Goal: Task Accomplishment & Management: Manage account settings

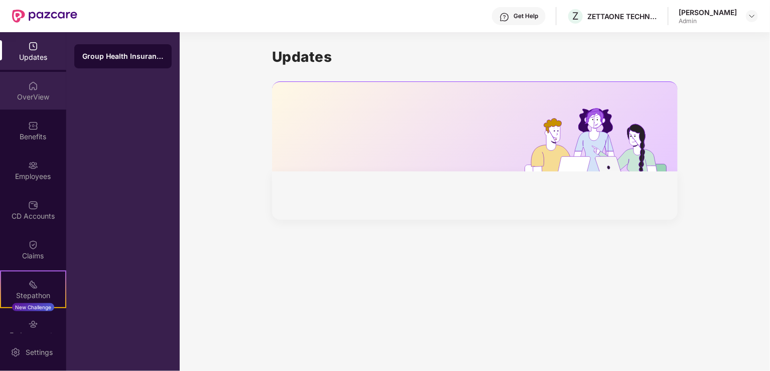
click at [25, 89] on div "OverView" at bounding box center [33, 91] width 66 height 38
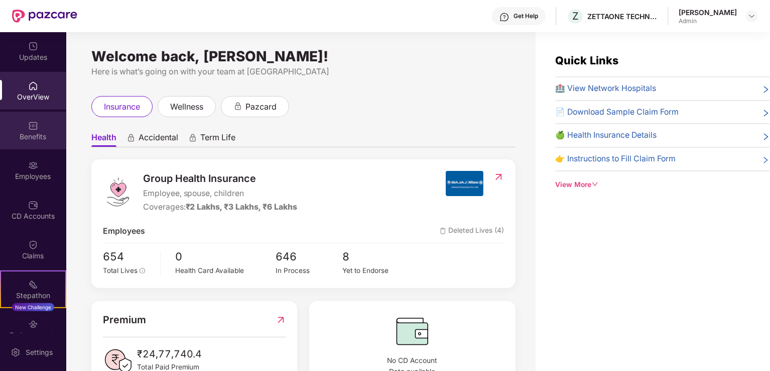
click at [28, 130] on img at bounding box center [33, 126] width 10 height 10
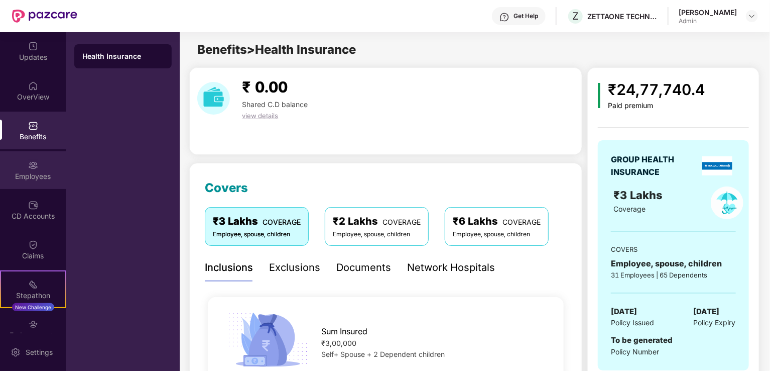
click at [20, 179] on div "Employees" at bounding box center [33, 176] width 66 height 10
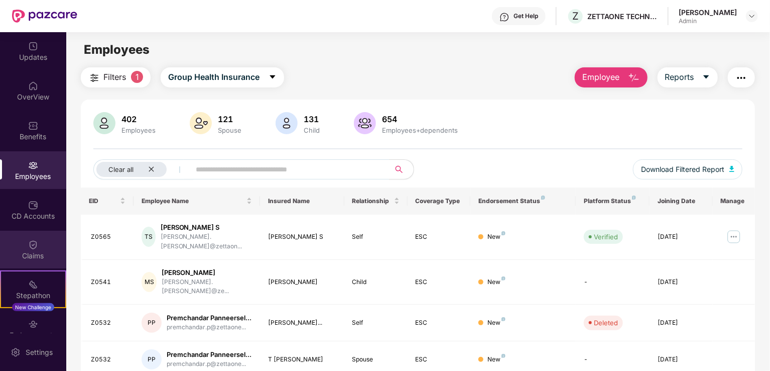
click at [28, 247] on img at bounding box center [33, 244] width 10 height 10
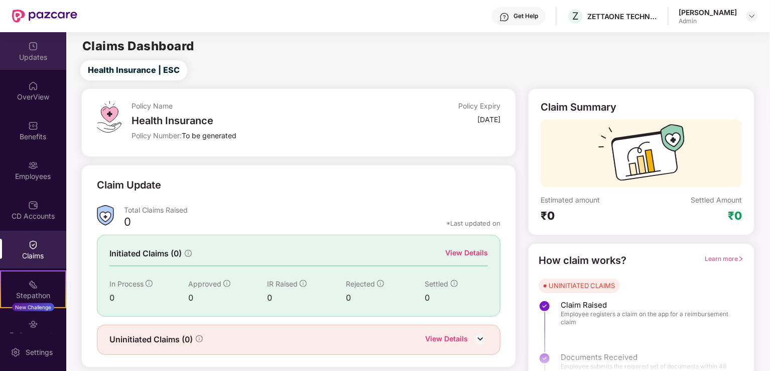
click at [34, 49] on img at bounding box center [33, 46] width 10 height 10
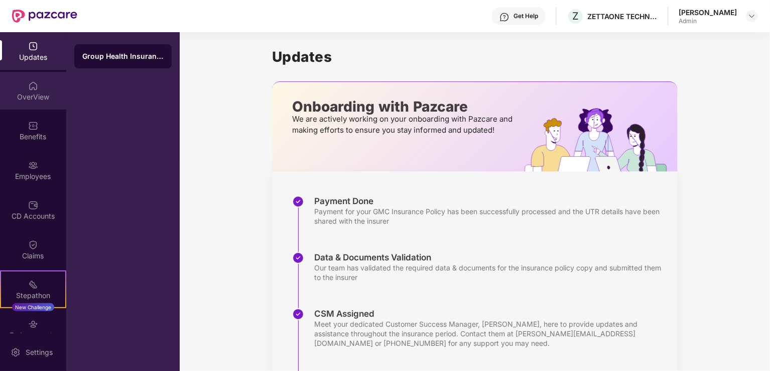
click at [30, 86] on img at bounding box center [33, 86] width 10 height 10
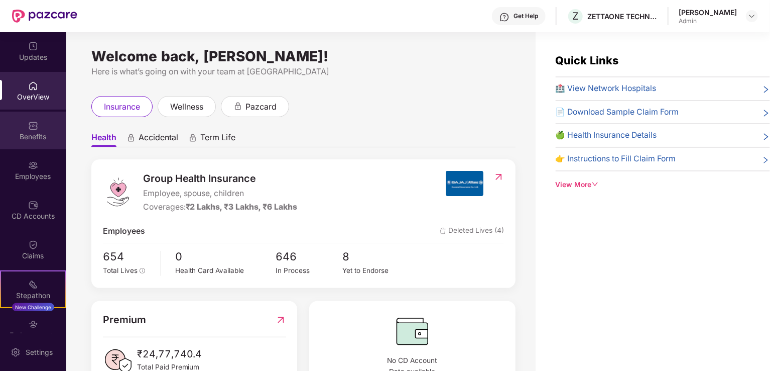
click at [26, 134] on div "Benefits" at bounding box center [33, 137] width 66 height 10
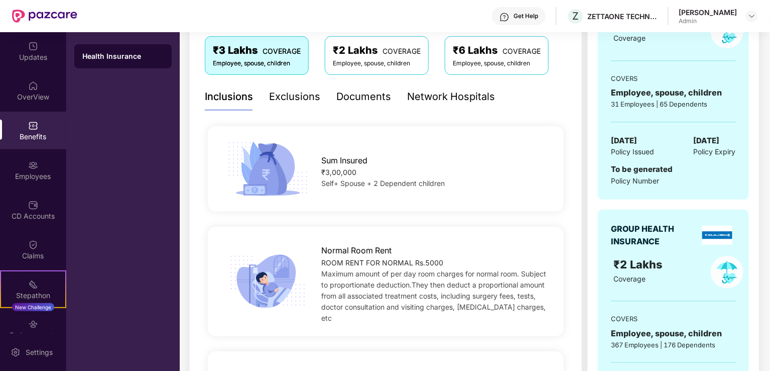
scroll to position [172, 0]
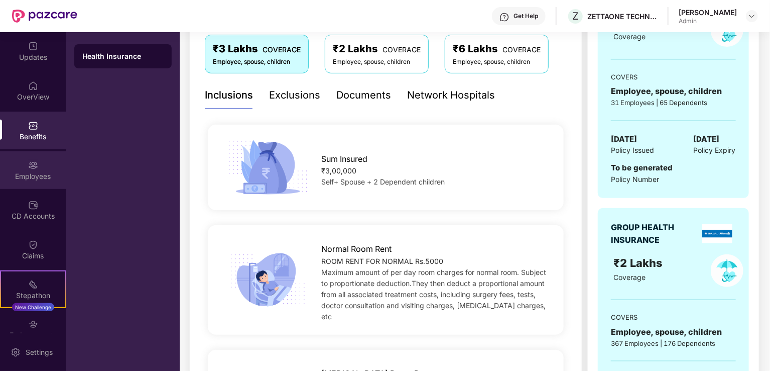
click at [34, 165] on img at bounding box center [33, 165] width 10 height 10
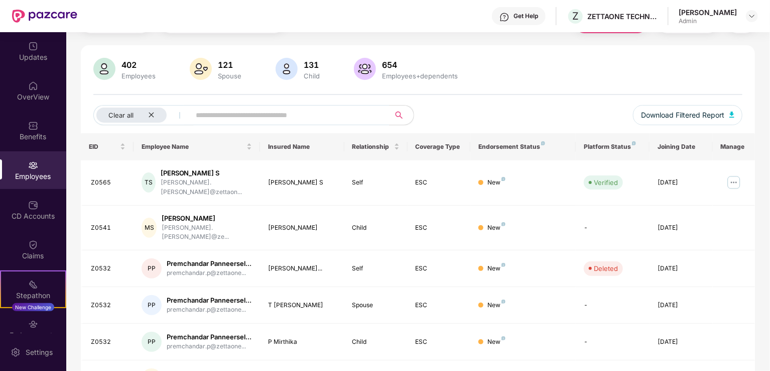
scroll to position [172, 0]
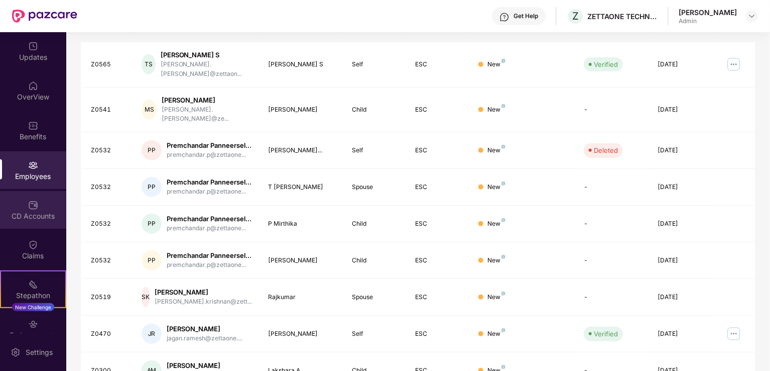
click at [28, 207] on img at bounding box center [33, 205] width 10 height 10
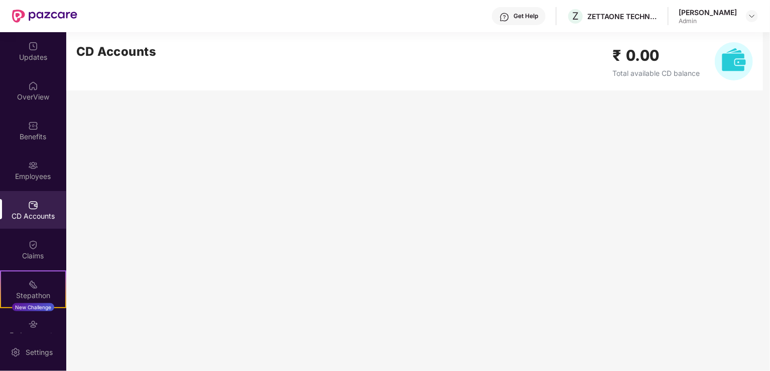
click at [702, 19] on div "Admin" at bounding box center [708, 21] width 58 height 8
click at [755, 19] on img at bounding box center [752, 16] width 8 height 8
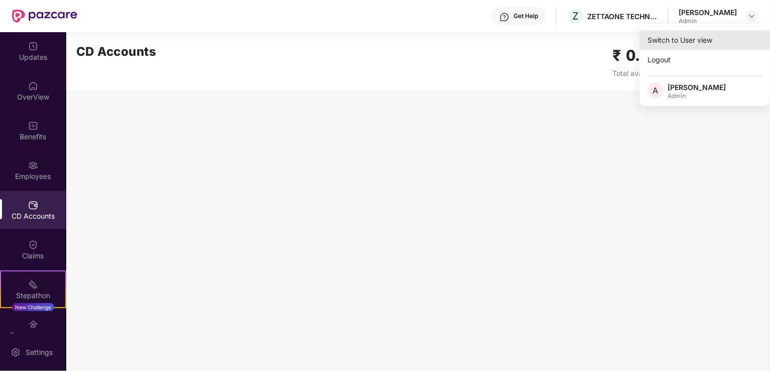
click at [666, 39] on div "Switch to User view" at bounding box center [705, 40] width 131 height 20
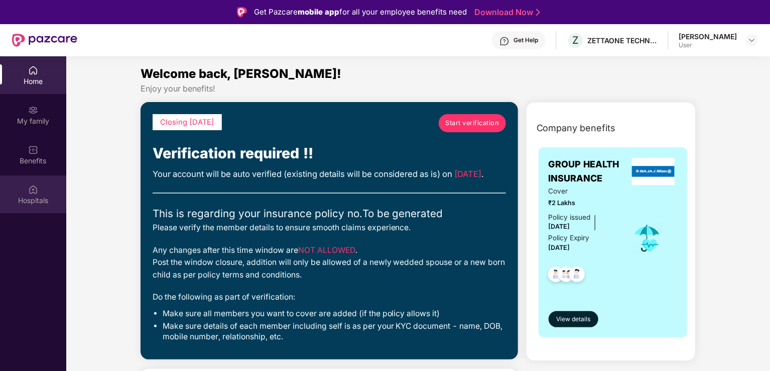
click at [29, 191] on img at bounding box center [33, 189] width 10 height 10
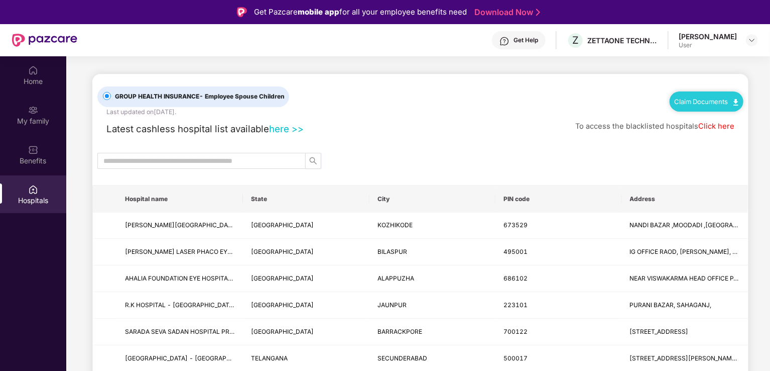
click at [384, 197] on th "City" at bounding box center [433, 198] width 126 height 27
click at [265, 157] on input "text" at bounding box center [197, 160] width 188 height 11
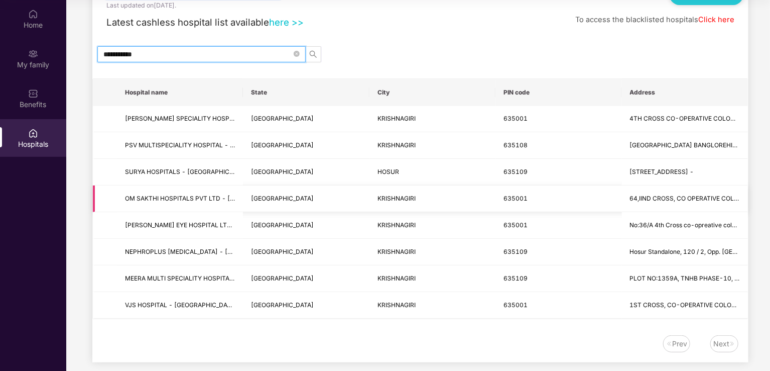
scroll to position [60, 0]
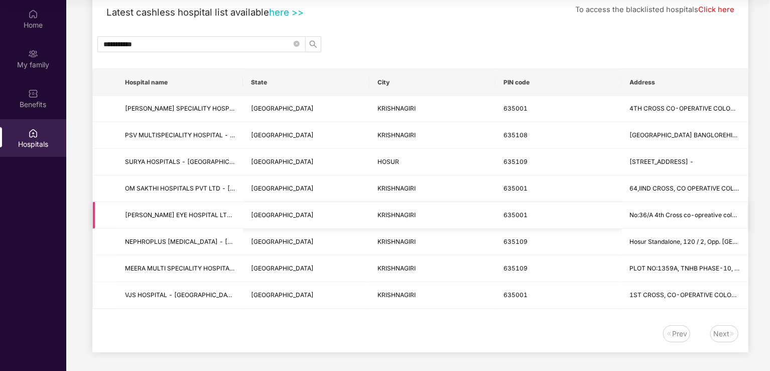
click at [554, 205] on td "635001" at bounding box center [559, 215] width 126 height 27
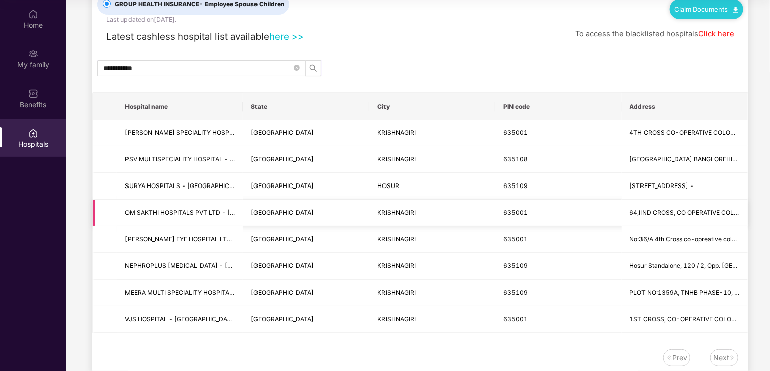
scroll to position [0, 0]
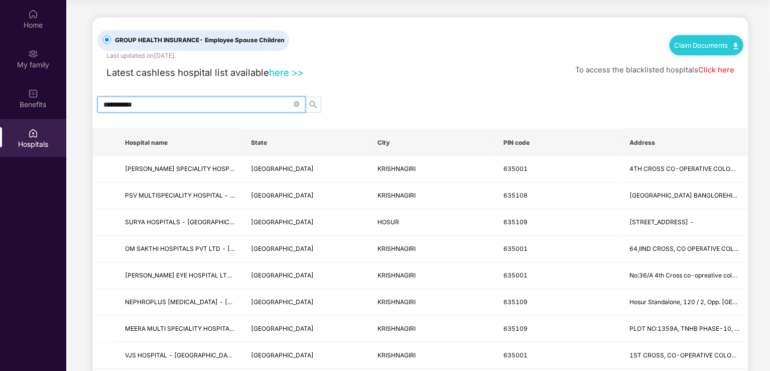
click at [164, 101] on input "**********" at bounding box center [197, 104] width 188 height 11
type input "*"
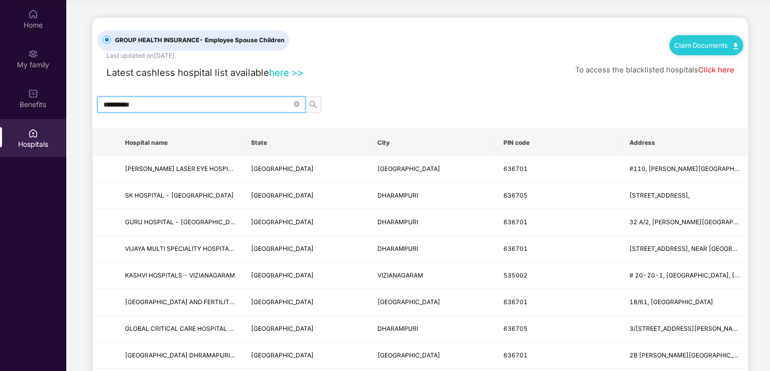
click at [237, 106] on input "**********" at bounding box center [197, 104] width 188 height 11
type input "*"
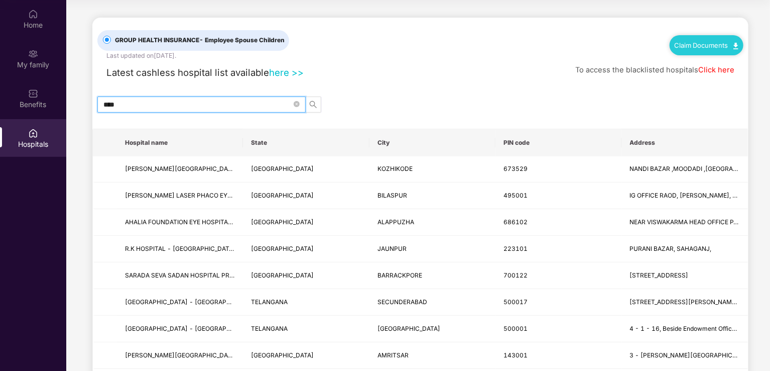
type input "*****"
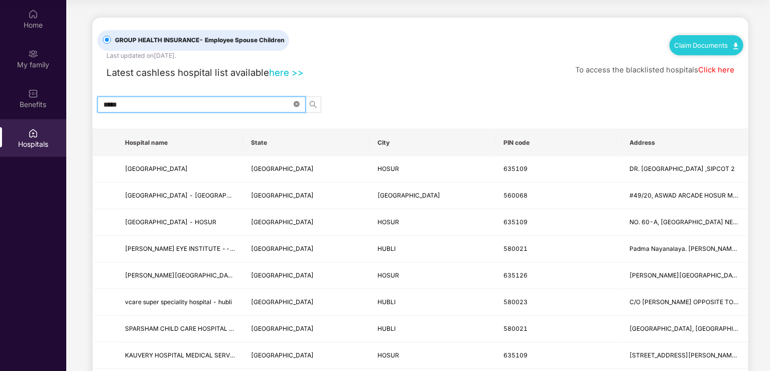
click at [295, 103] on icon "close-circle" at bounding box center [297, 104] width 6 height 6
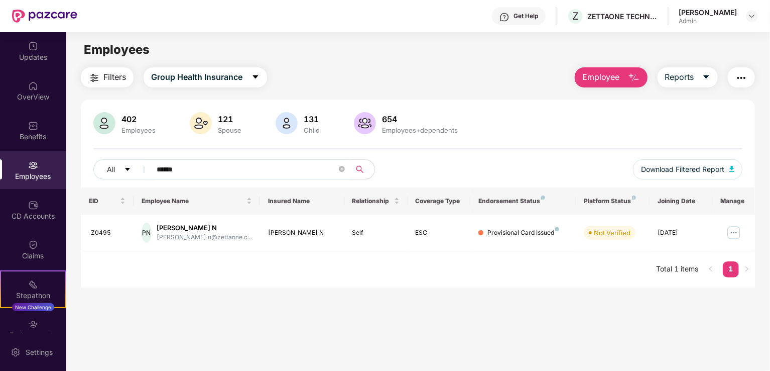
click at [185, 173] on input "******" at bounding box center [247, 169] width 180 height 15
type input "*"
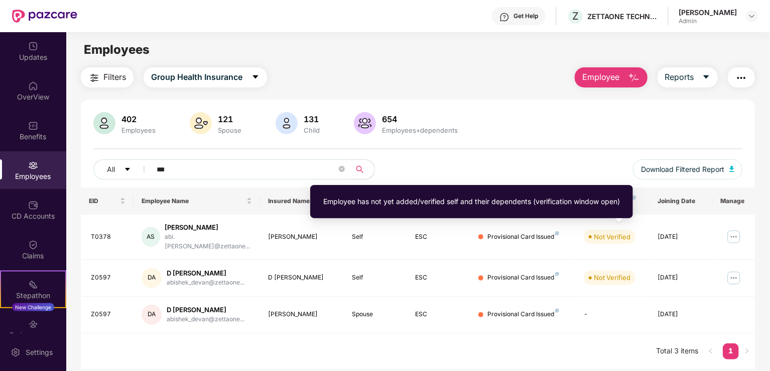
click at [579, 203] on div "Employee has not yet added/verified self and their dependents (verification win…" at bounding box center [471, 201] width 297 height 11
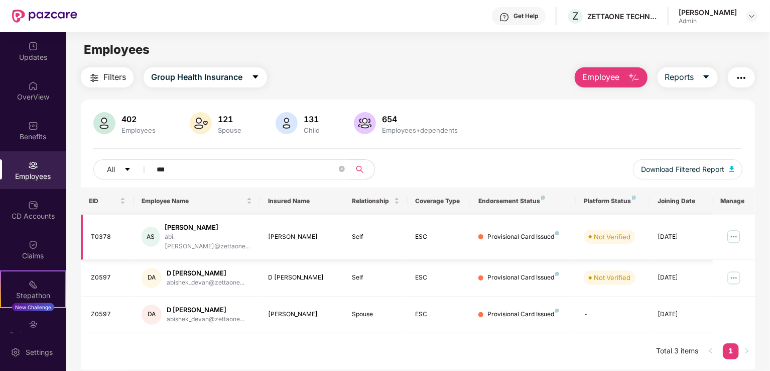
click at [732, 230] on img at bounding box center [734, 236] width 16 height 16
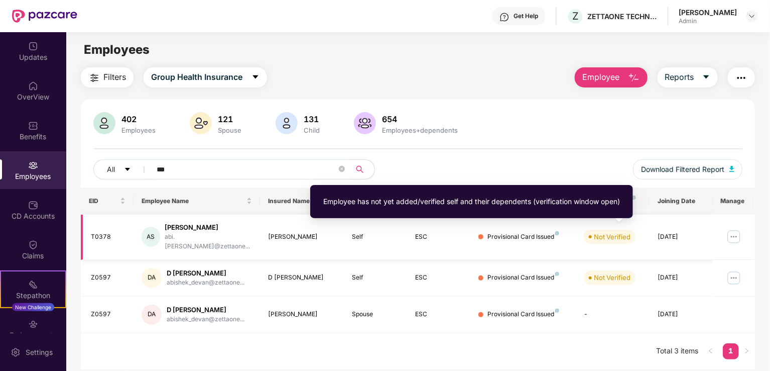
click at [601, 231] on div "Not Verified" at bounding box center [612, 236] width 37 height 10
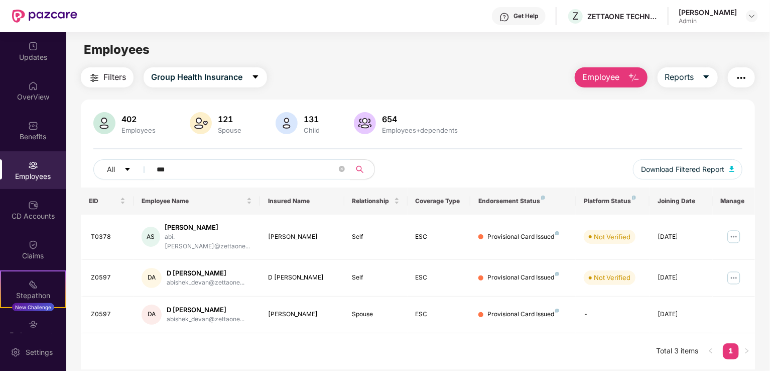
click at [586, 125] on div "402 Employees 121 Spouse 131 Child 654 Employees+dependents" at bounding box center [417, 124] width 649 height 24
click at [243, 164] on input "***" at bounding box center [247, 169] width 180 height 15
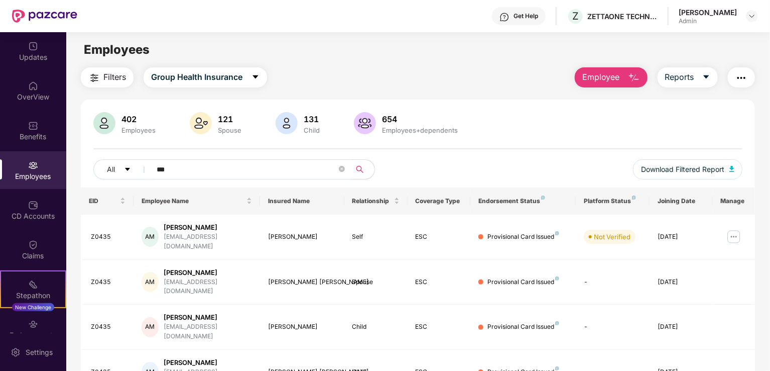
click at [195, 169] on input "***" at bounding box center [247, 169] width 180 height 15
type input "***"
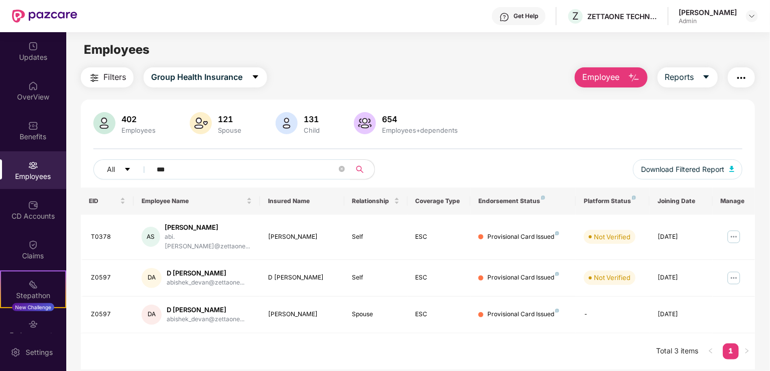
click at [514, 69] on div "Filters Group Health Insurance Employee Reports" at bounding box center [418, 77] width 674 height 20
click at [554, 127] on div "402 Employees 121 Spouse 131 Child 654 Employees+dependents" at bounding box center [417, 124] width 649 height 24
